Goal: Information Seeking & Learning: Learn about a topic

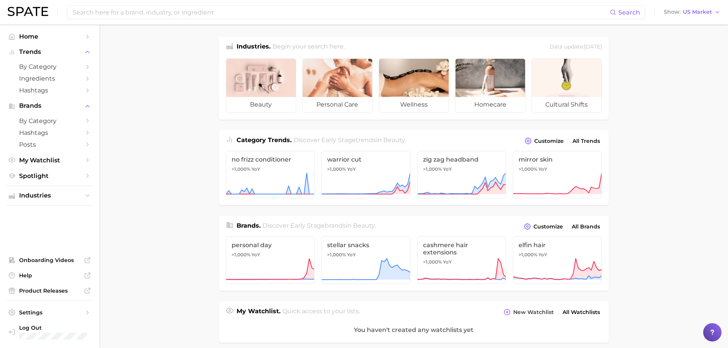
click at [176, 124] on main "Industries. Begin your search here. Data update: [DATE] beauty personal care we…" at bounding box center [413, 316] width 628 height 585
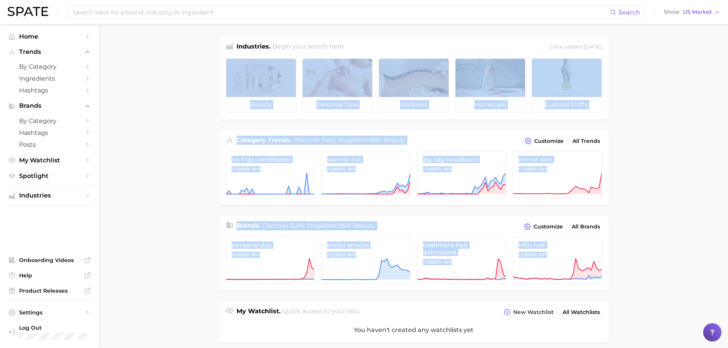
drag, startPoint x: 183, startPoint y: 117, endPoint x: 635, endPoint y: 256, distance: 473.0
click at [634, 256] on main "Industries. Begin your search here. Data update: [DATE] beauty personal care we…" at bounding box center [413, 316] width 628 height 585
click at [710, 246] on main "Industries. Begin your search here. Data update: [DATE] beauty personal care we…" at bounding box center [413, 316] width 628 height 585
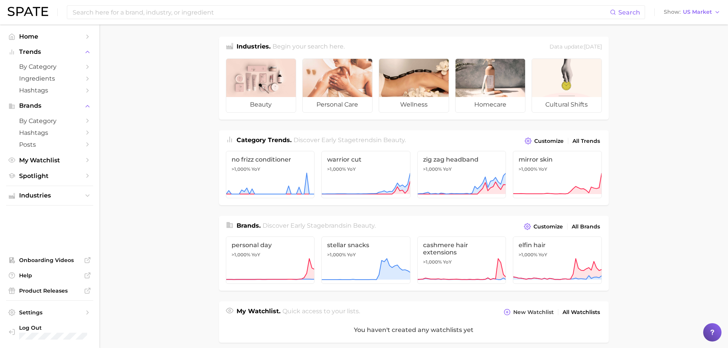
click at [636, 245] on main "Industries. Begin your search here. Data update: July 27th, 2025 beauty persona…" at bounding box center [413, 316] width 628 height 585
click at [45, 69] on span "by Category" at bounding box center [49, 66] width 61 height 7
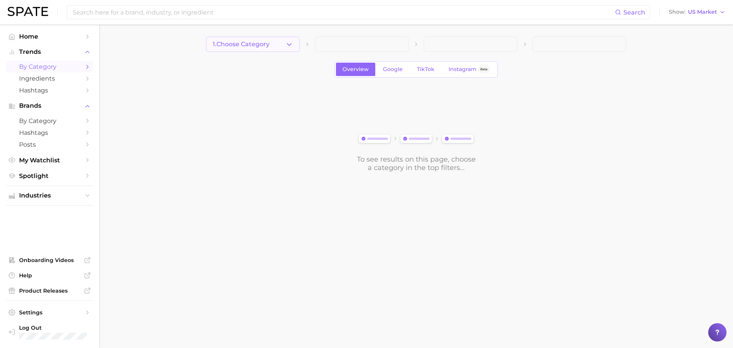
click at [289, 41] on icon "button" at bounding box center [289, 44] width 8 height 8
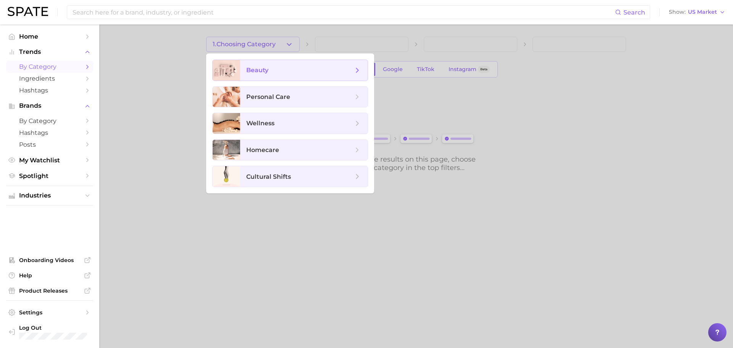
click at [251, 64] on span "beauty" at bounding box center [304, 70] width 128 height 21
